Goal: Entertainment & Leisure: Consume media (video, audio)

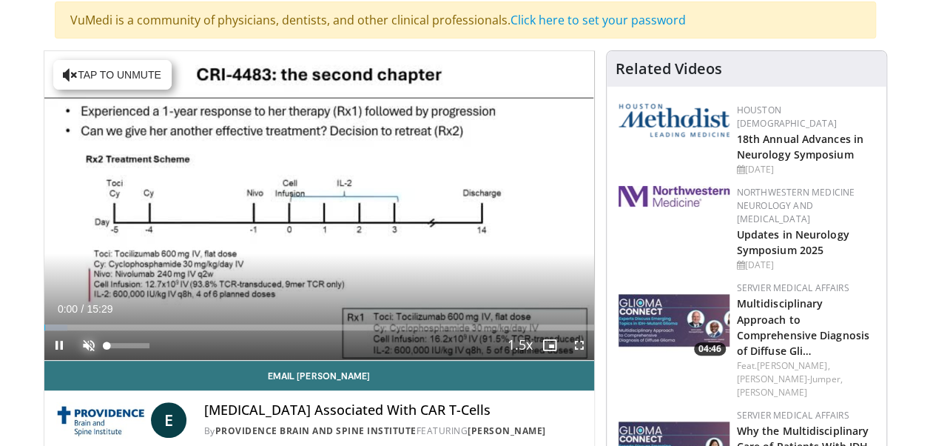
click at [84, 341] on span "Video Player" at bounding box center [89, 345] width 30 height 30
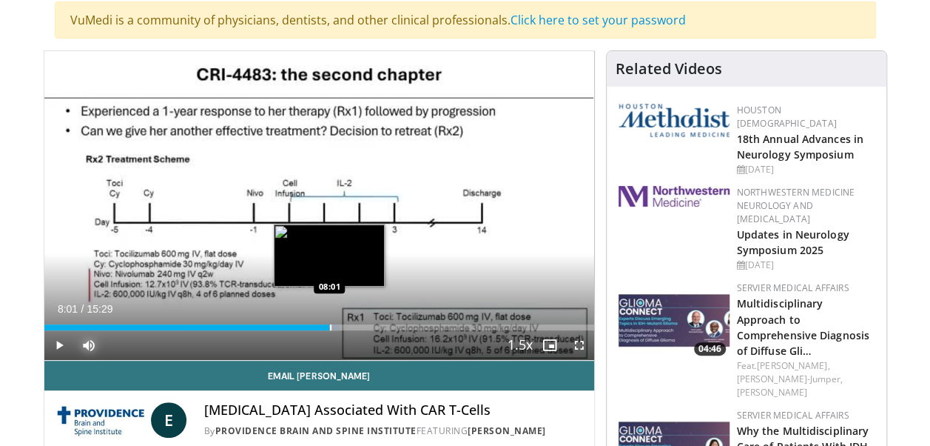
drag, startPoint x: 49, startPoint y: 325, endPoint x: 329, endPoint y: 322, distance: 280.6
click at [329, 322] on div "Loaded : 53.73% 08:01 08:01" at bounding box center [319, 323] width 550 height 14
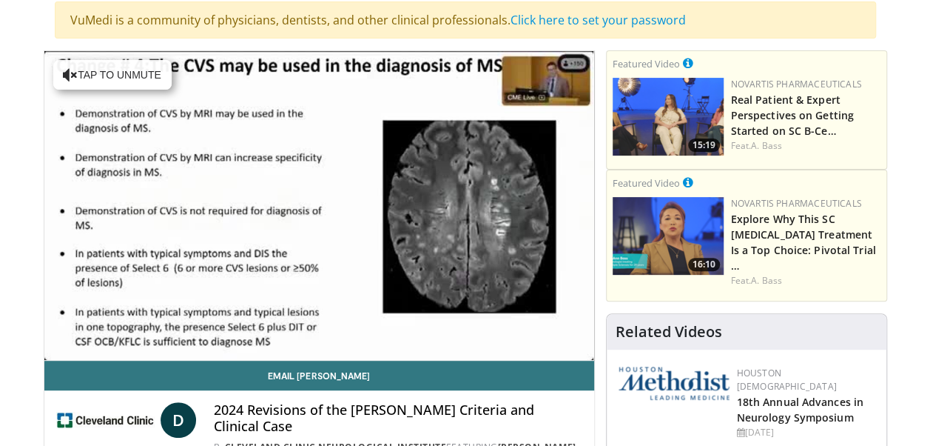
click at [84, 340] on video-js "**********" at bounding box center [319, 205] width 550 height 309
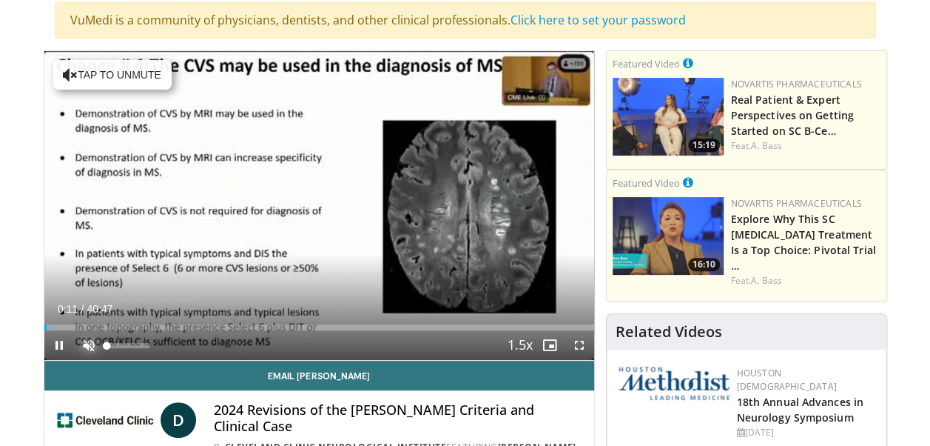
click at [86, 345] on span "Video Player" at bounding box center [89, 345] width 30 height 30
click at [45, 324] on div "Loaded : 4.08% 00:06 00:13" at bounding box center [319, 327] width 550 height 6
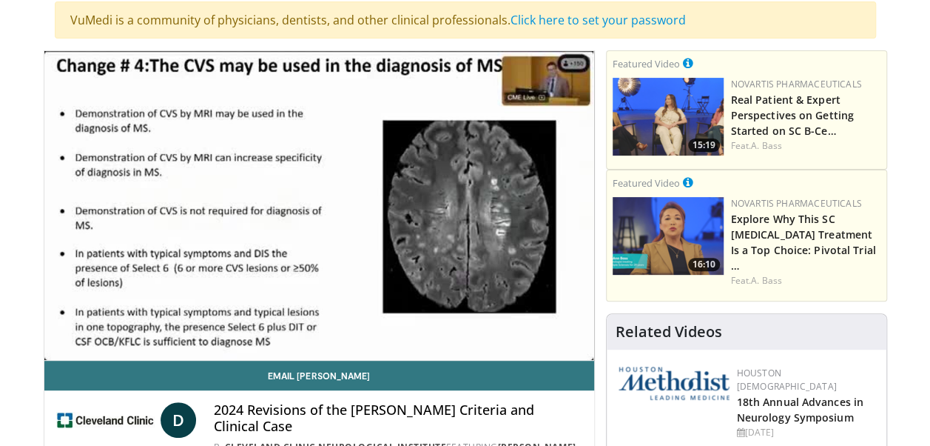
drag, startPoint x: 45, startPoint y: 324, endPoint x: 33, endPoint y: 340, distance: 19.5
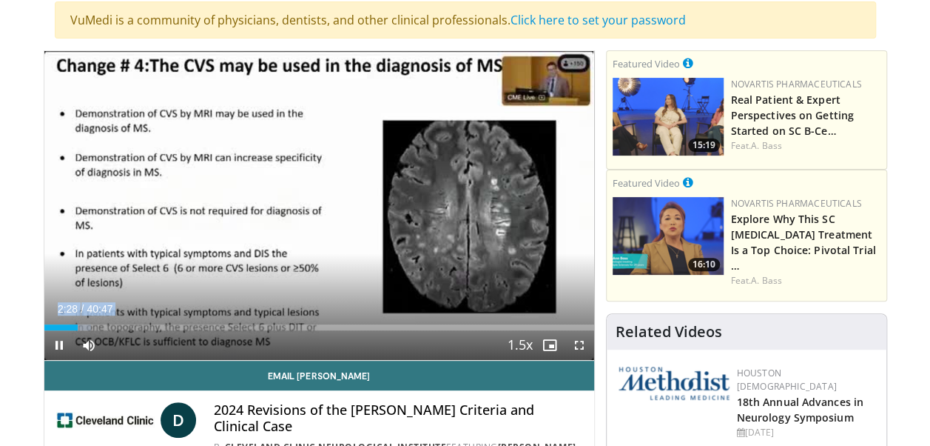
click at [59, 344] on span "Video Player" at bounding box center [59, 345] width 30 height 30
